Goal: Information Seeking & Learning: Learn about a topic

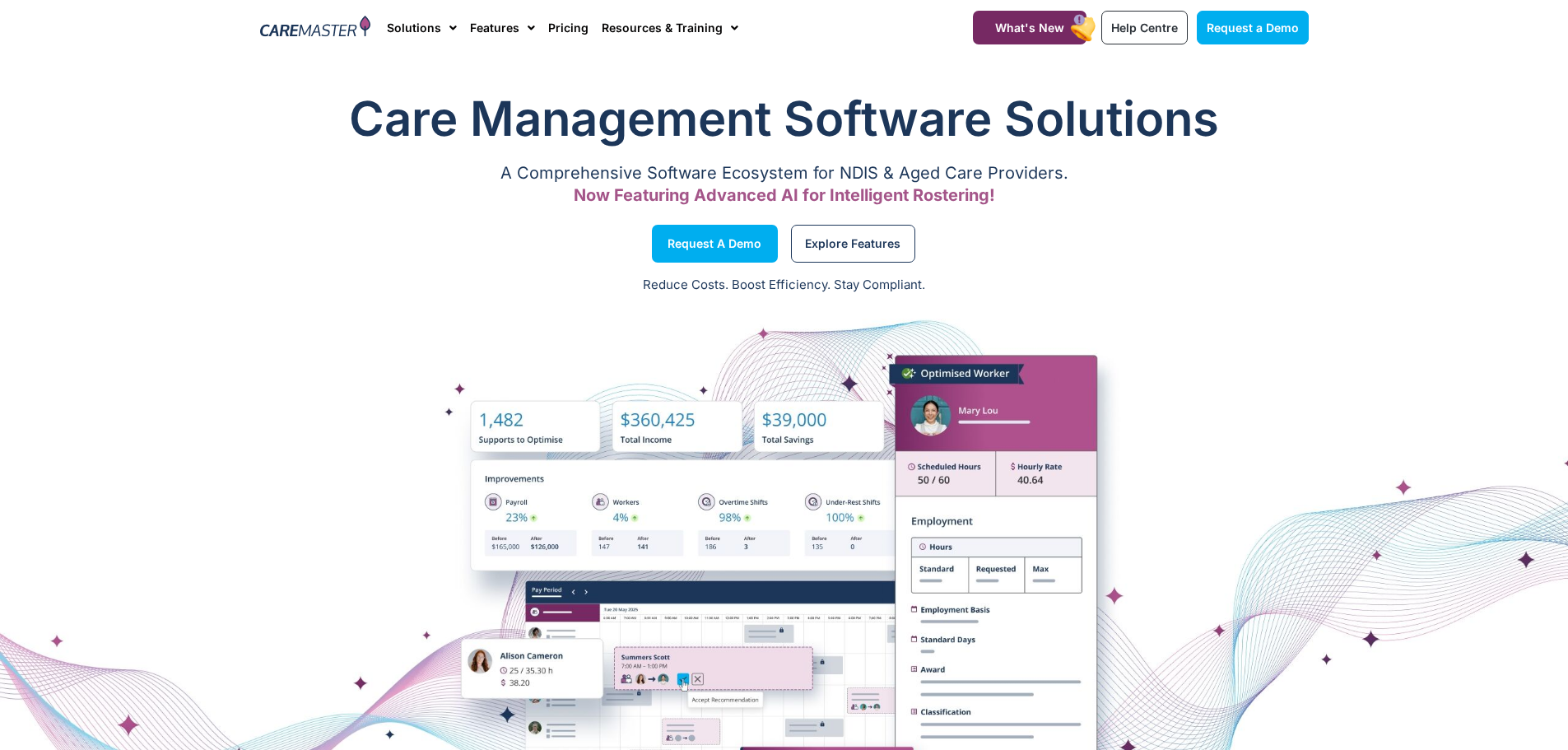
click at [568, 104] on h1 "Care Management Software Solutions" at bounding box center [784, 119] width 1048 height 66
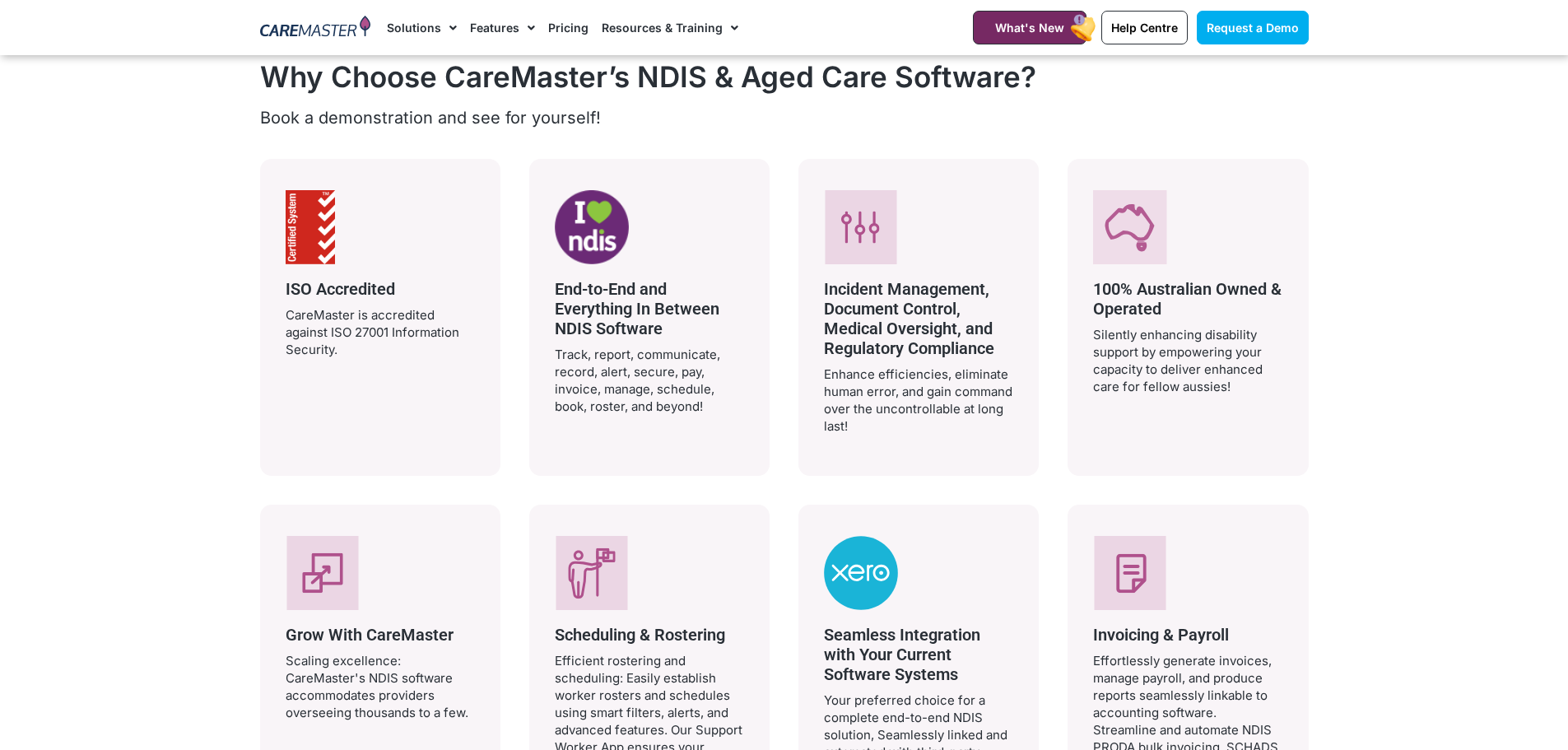
scroll to position [3538, 0]
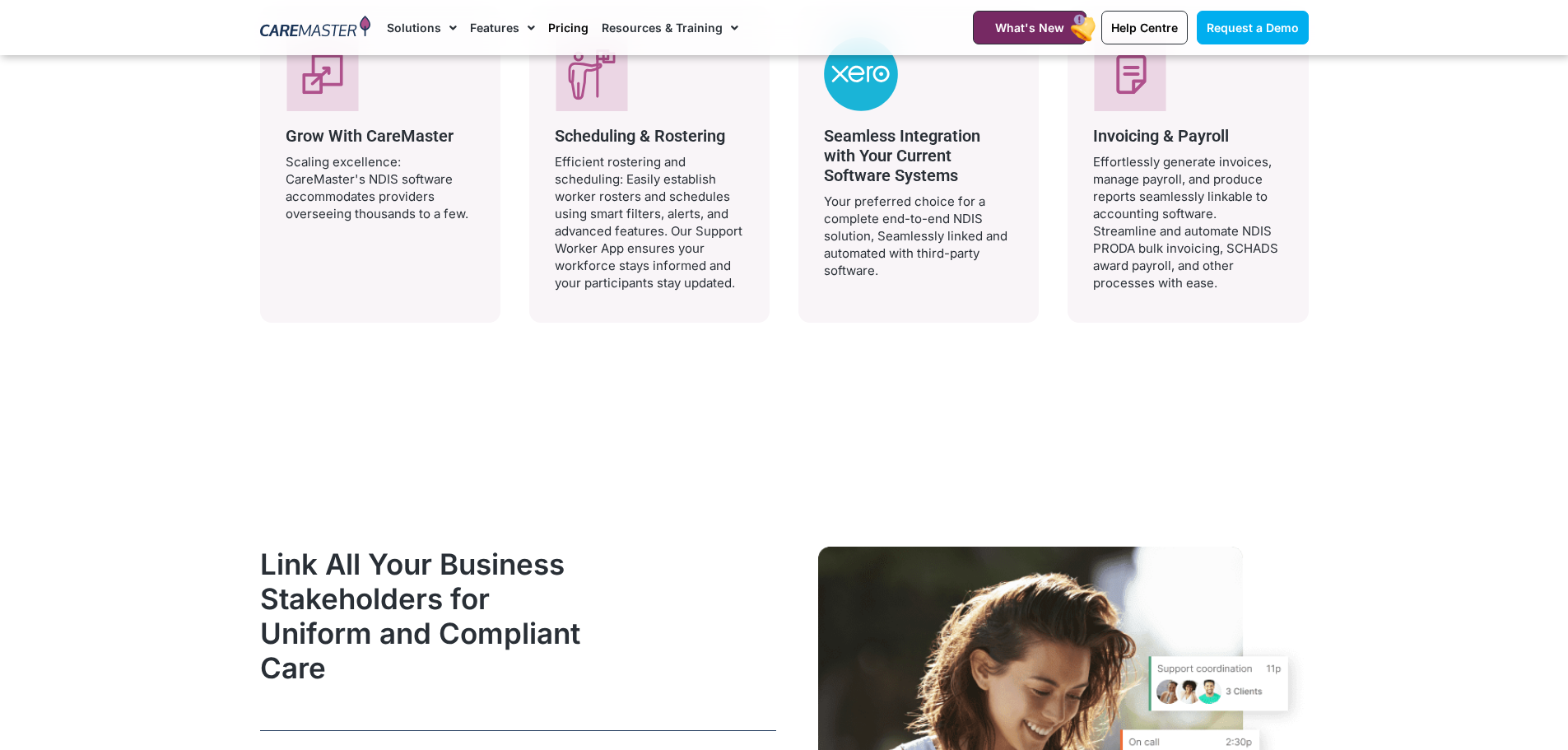
click at [552, 29] on link "Pricing" at bounding box center [568, 27] width 40 height 56
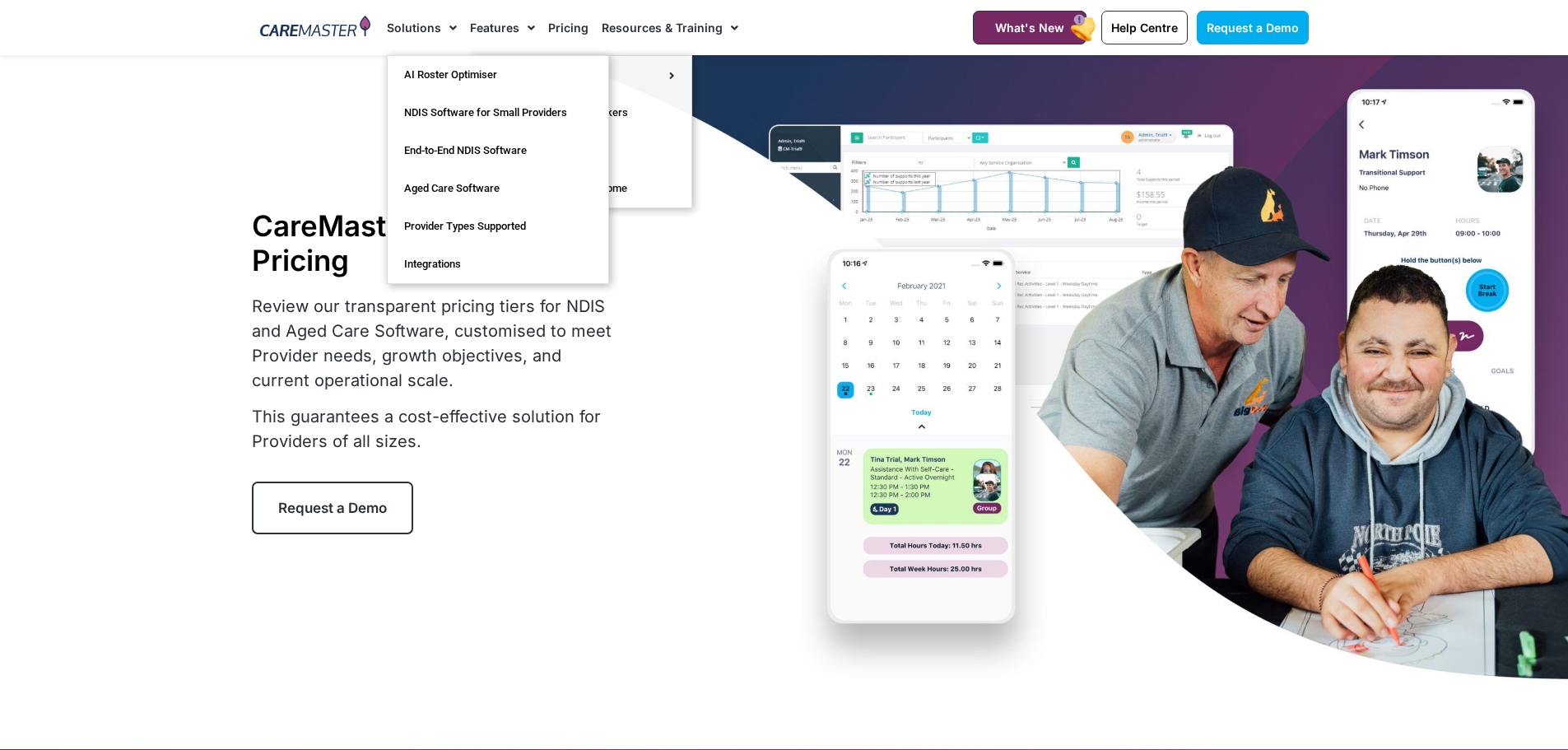
click at [416, 30] on link "Solutions" at bounding box center [422, 27] width 70 height 56
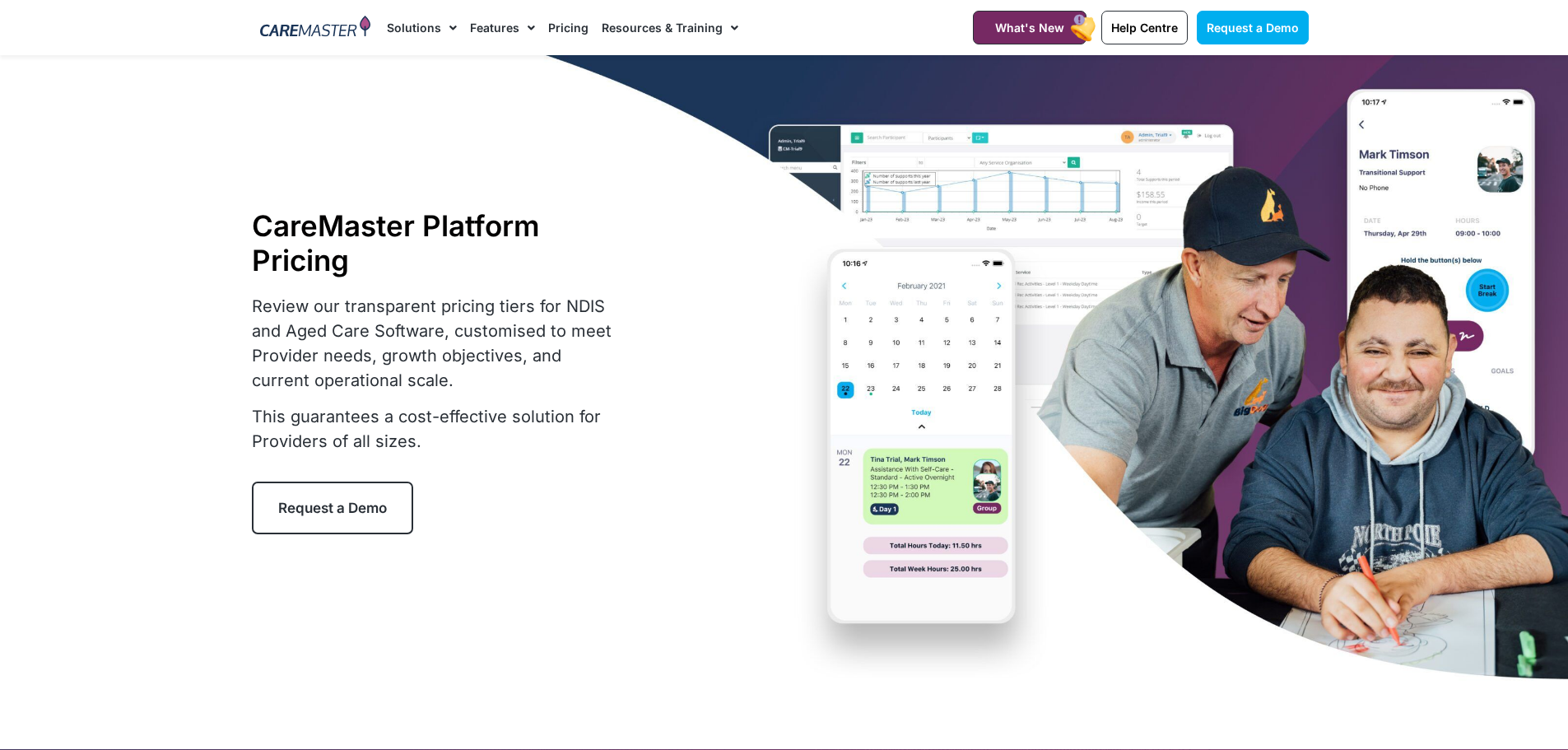
click at [416, 30] on link "Solutions" at bounding box center [422, 27] width 70 height 56
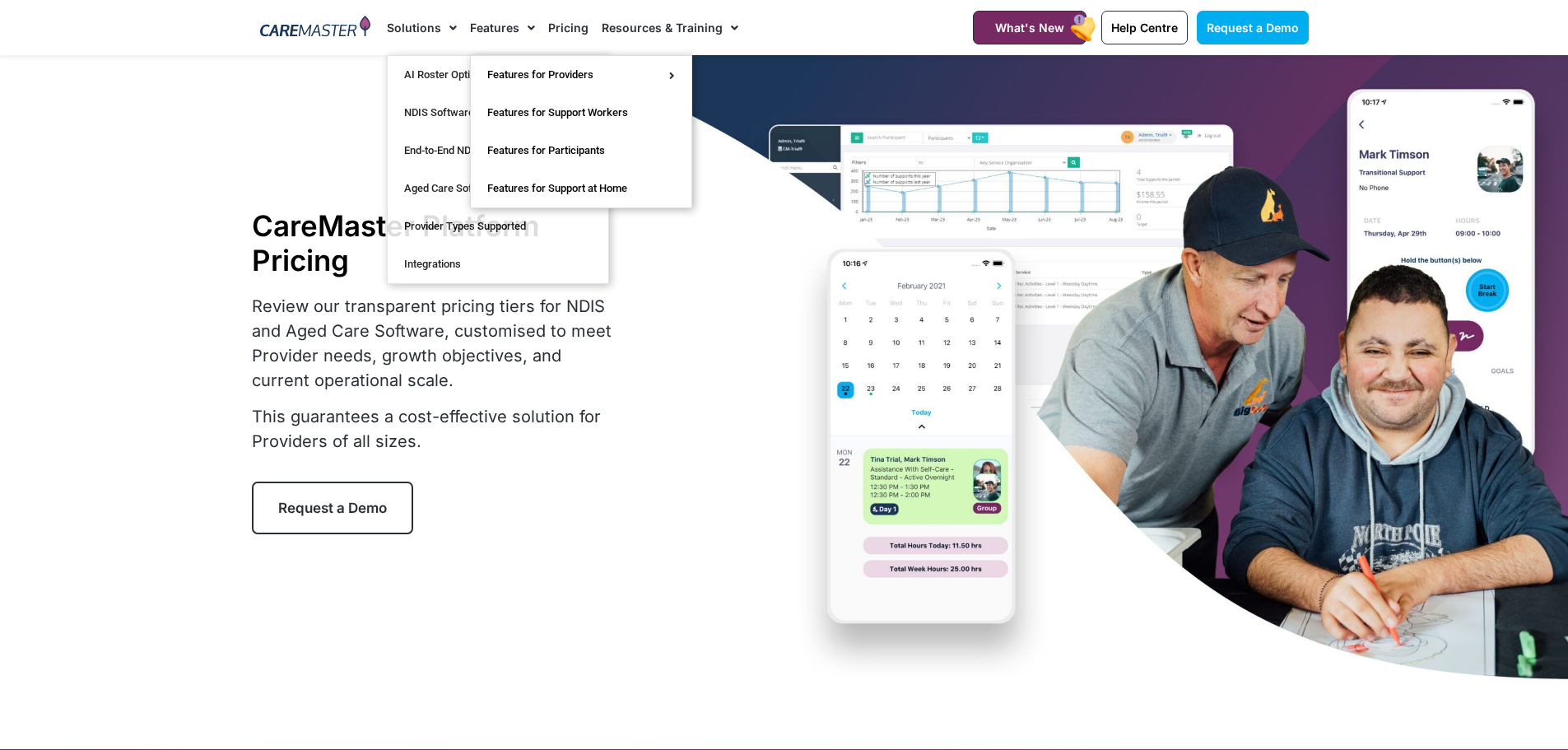
click at [488, 23] on link "Features" at bounding box center [502, 27] width 65 height 56
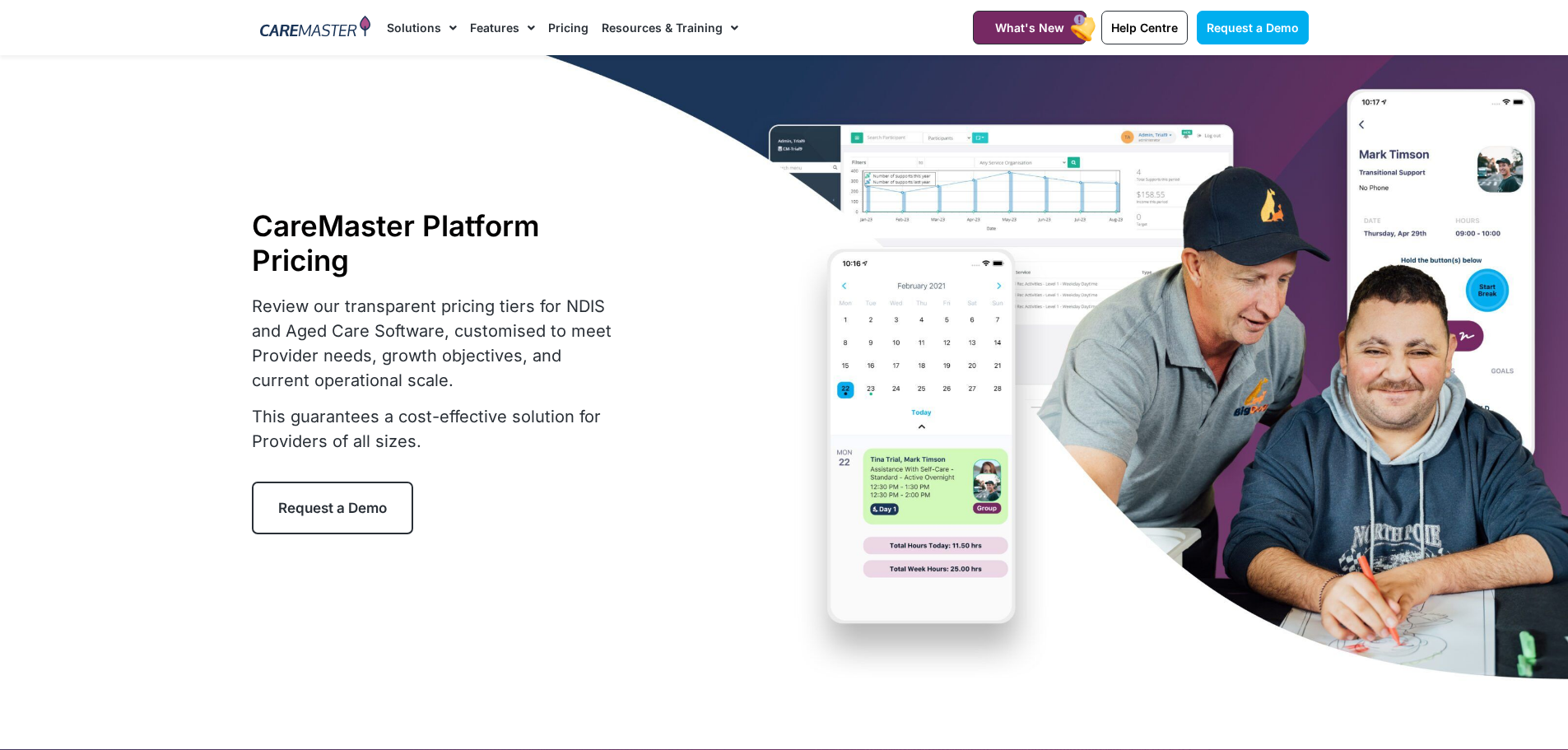
click at [488, 23] on link "Features" at bounding box center [502, 27] width 65 height 56
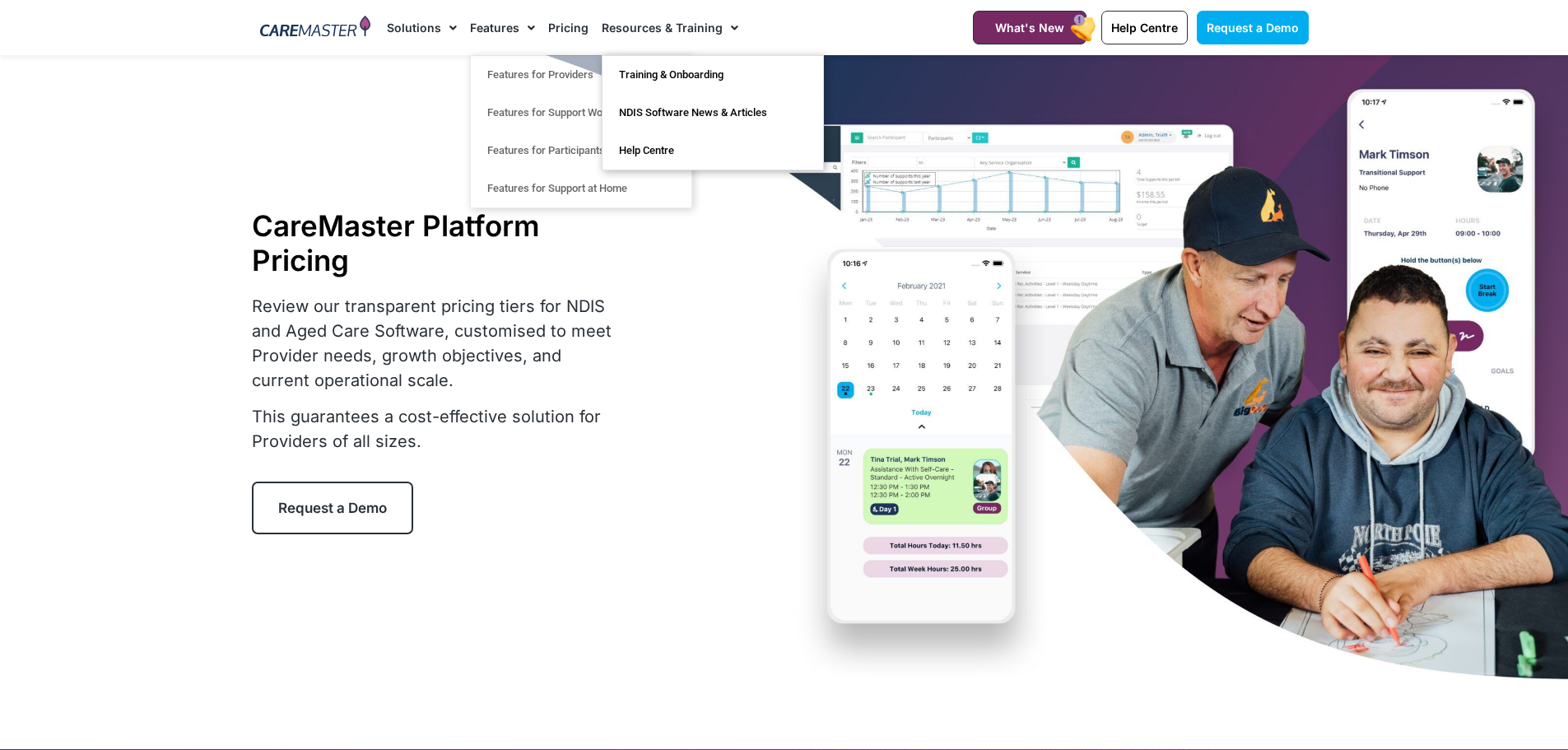
click at [644, 30] on link "Resources & Training" at bounding box center [669, 27] width 136 height 56
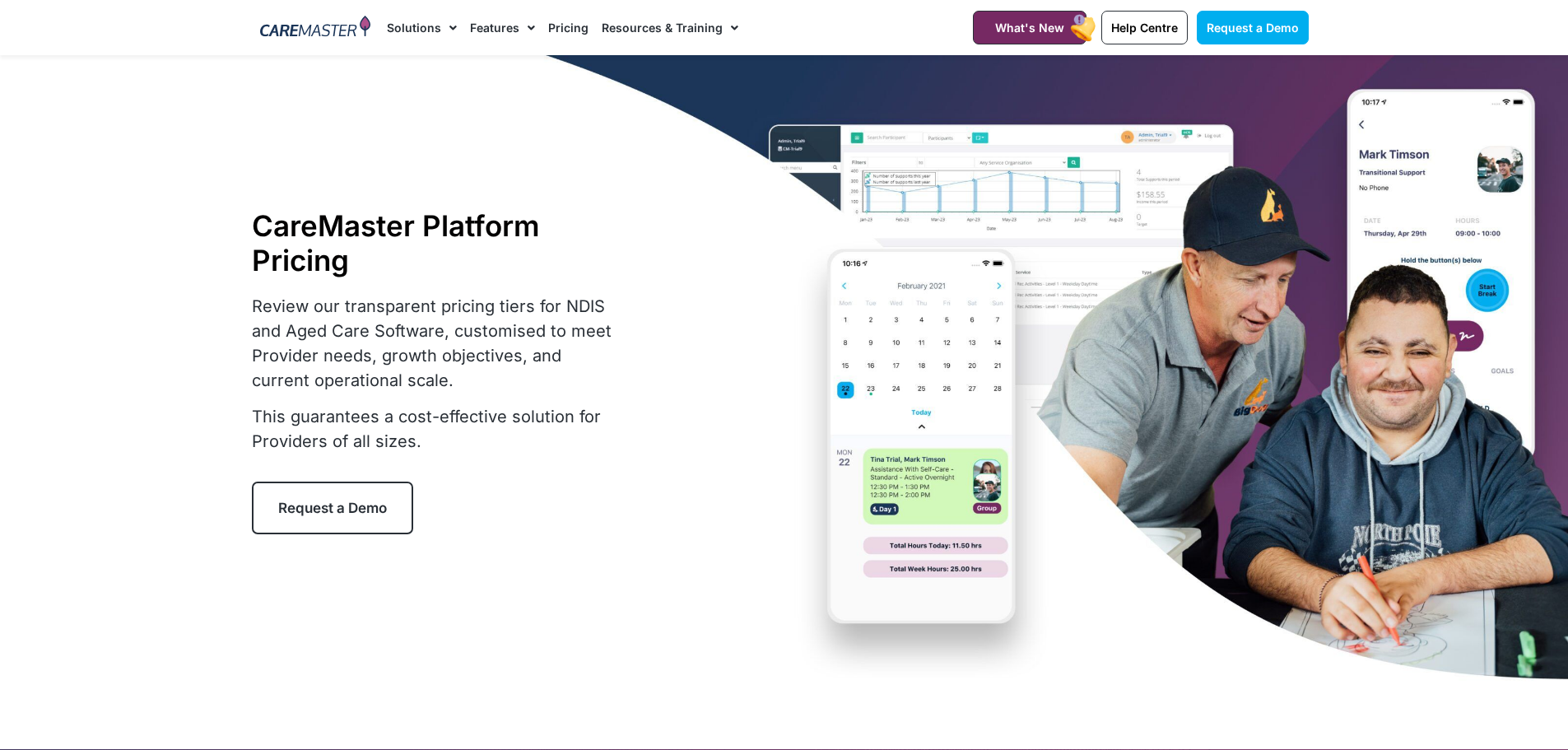
click at [644, 30] on link "Resources & Training" at bounding box center [669, 27] width 136 height 56
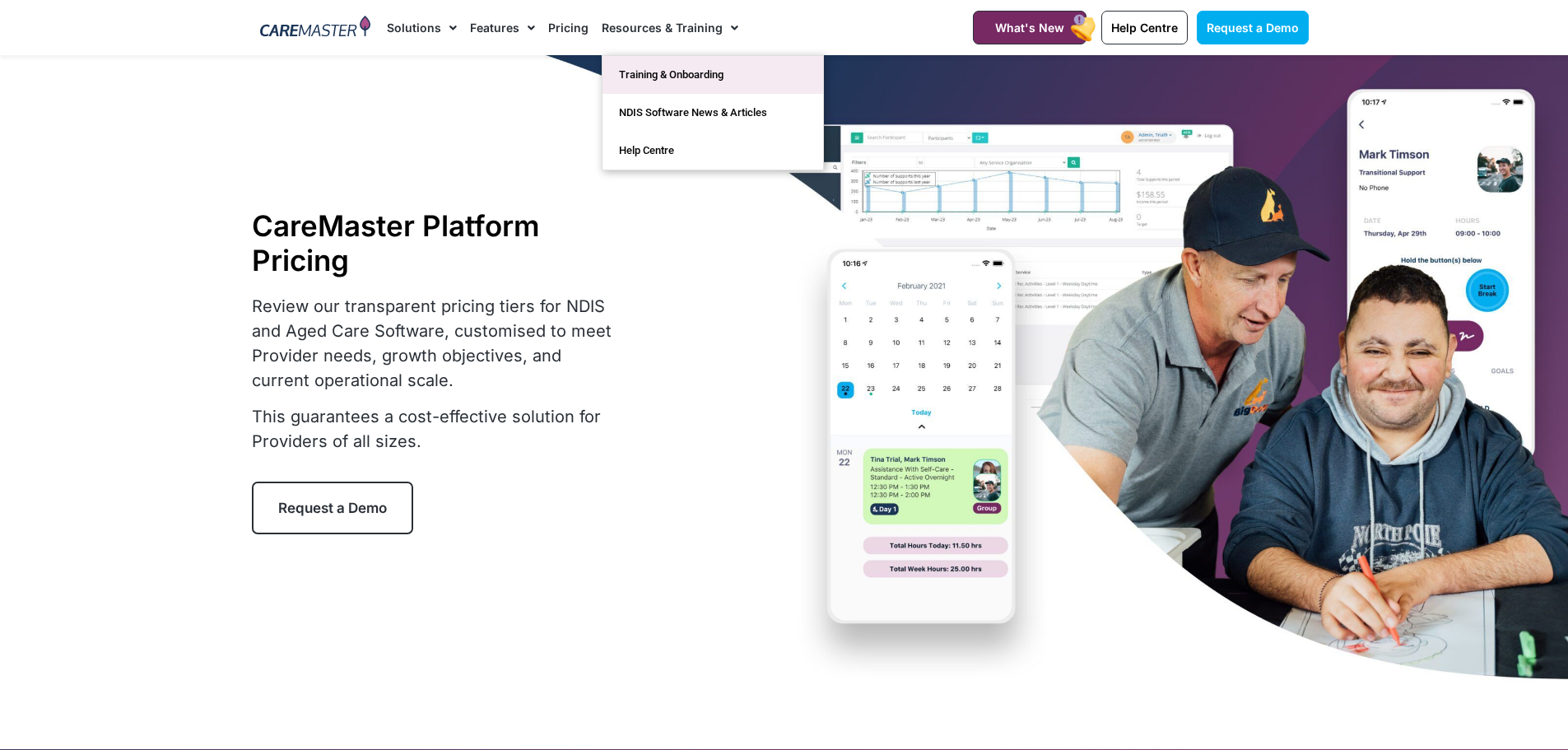
click at [657, 69] on link "Training & Onboarding" at bounding box center [712, 74] width 220 height 38
